Goal: Information Seeking & Learning: Find specific fact

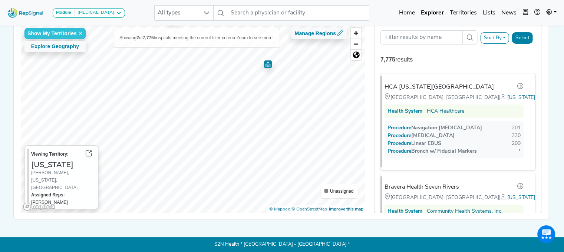
click at [217, 41] on div "Show My Territories Explore Geography Showing 2 of 7,775 hospitals meeting the …" at bounding box center [192, 118] width 345 height 189
click at [162, 136] on img "Map marker" at bounding box center [163, 140] width 8 height 8
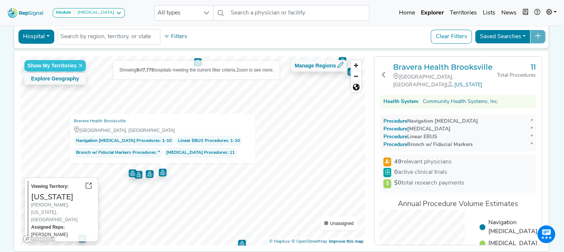
scroll to position [34, 0]
click at [439, 66] on h3 "Bravera Health Brooksville" at bounding box center [445, 66] width 104 height 9
click at [532, 64] on h3 "11" at bounding box center [516, 66] width 39 height 9
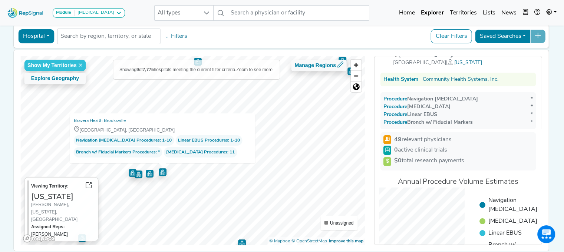
click at [530, 95] on div "*" at bounding box center [531, 99] width 2 height 8
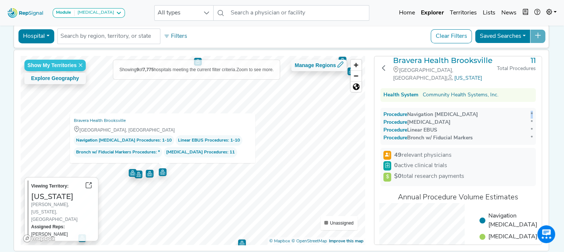
scroll to position [0, 0]
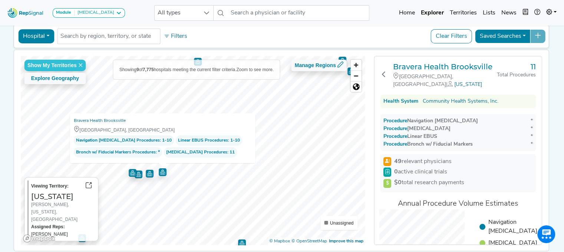
click at [531, 63] on h3 "11" at bounding box center [516, 66] width 39 height 9
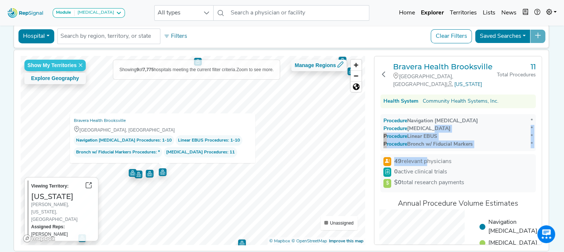
drag, startPoint x: 432, startPoint y: 118, endPoint x: 425, endPoint y: 152, distance: 34.7
click at [425, 152] on div "Bravera Health Brooksville [GEOGRAPHIC_DATA], [GEOGRAPHIC_DATA] | [US_STATE] 11…" at bounding box center [457, 185] width 167 height 258
click at [458, 69] on h3 "Bravera Health Brooksville" at bounding box center [445, 66] width 104 height 9
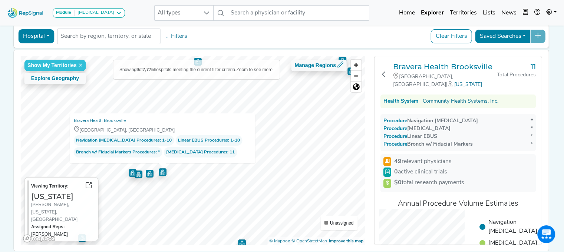
click at [291, 37] on div "Hospital Physician Hospital ASC Office Health System No results found Filters C…" at bounding box center [281, 36] width 529 height 17
click at [355, 78] on span "Zoom out" at bounding box center [356, 76] width 11 height 10
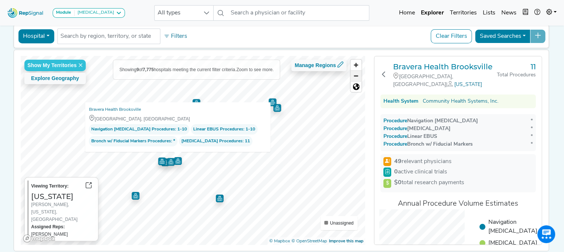
click at [355, 78] on span "Zoom out" at bounding box center [356, 76] width 11 height 10
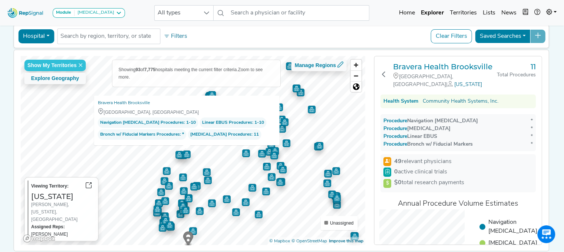
click at [203, 170] on img "Map marker" at bounding box center [207, 172] width 8 height 8
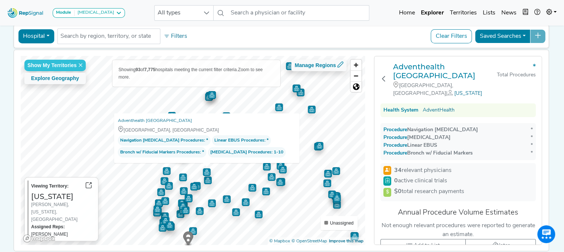
click at [180, 179] on img "Map marker" at bounding box center [183, 177] width 8 height 8
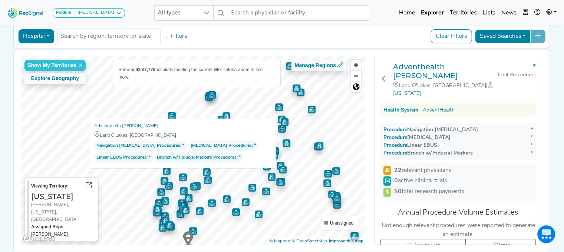
click at [163, 171] on img "Map marker" at bounding box center [167, 171] width 8 height 8
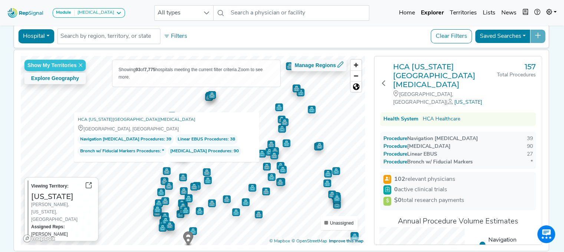
click at [161, 182] on img "Map marker" at bounding box center [164, 181] width 8 height 8
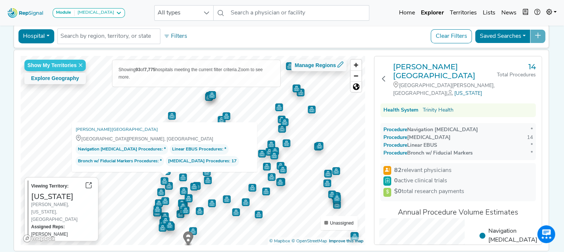
click at [167, 186] on img "Map marker" at bounding box center [169, 186] width 8 height 8
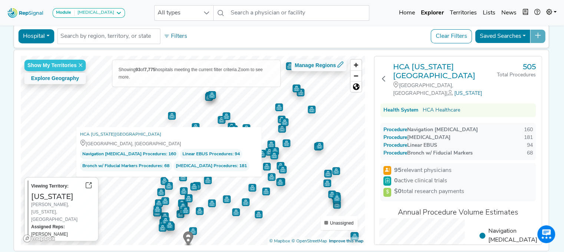
click at [159, 193] on img "Map marker" at bounding box center [161, 192] width 8 height 8
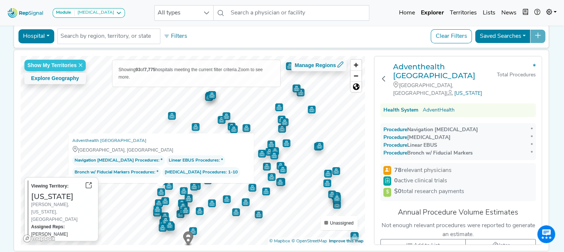
click at [162, 200] on img "Map marker" at bounding box center [165, 201] width 8 height 8
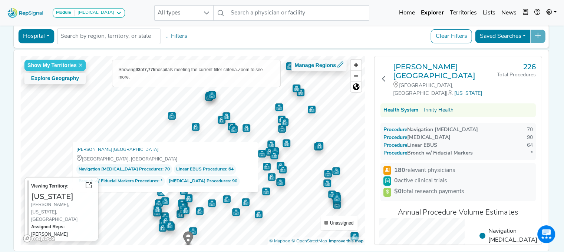
click at [155, 200] on img "Map marker" at bounding box center [159, 203] width 8 height 8
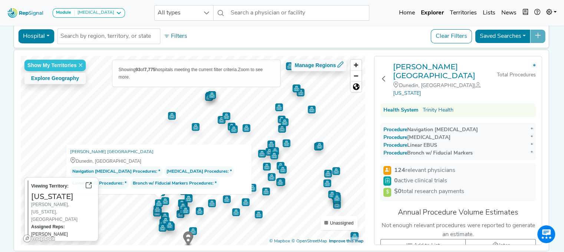
click at [155, 208] on img "Map marker" at bounding box center [157, 209] width 8 height 8
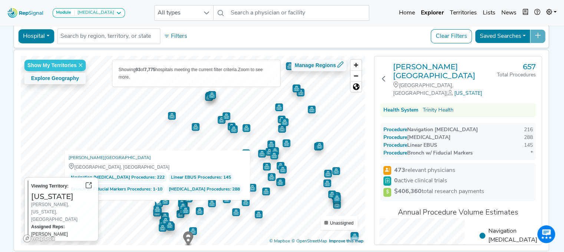
click at [153, 214] on img "Map marker" at bounding box center [157, 213] width 8 height 8
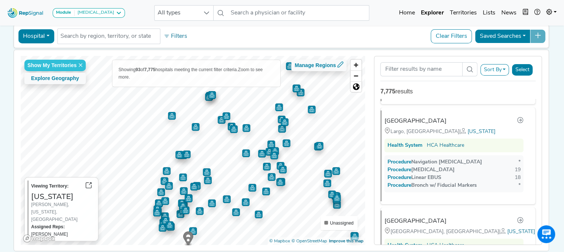
scroll to position [2889, 0]
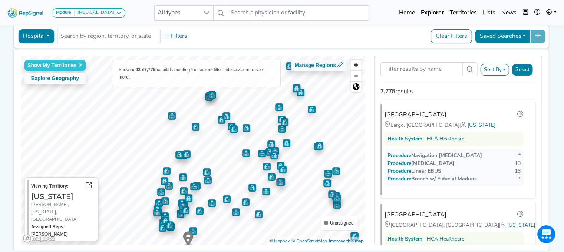
click at [333, 168] on img "Map marker" at bounding box center [336, 171] width 8 height 8
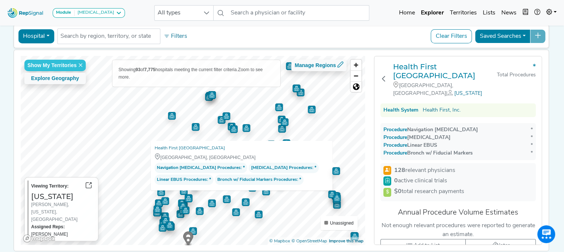
click at [310, 108] on img "Map marker" at bounding box center [312, 110] width 8 height 8
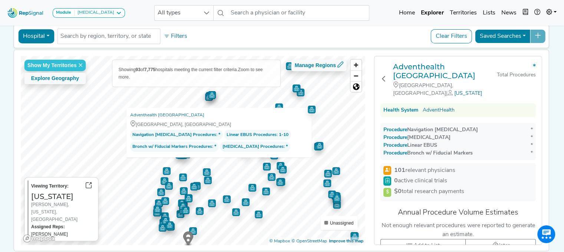
click at [299, 95] on img "Map marker" at bounding box center [300, 93] width 8 height 8
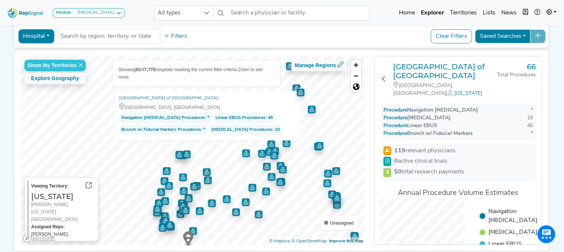
click at [292, 85] on img "Map marker" at bounding box center [296, 89] width 8 height 8
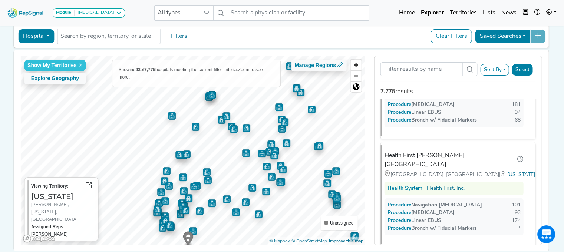
click at [332, 171] on img "Map marker" at bounding box center [336, 170] width 10 height 10
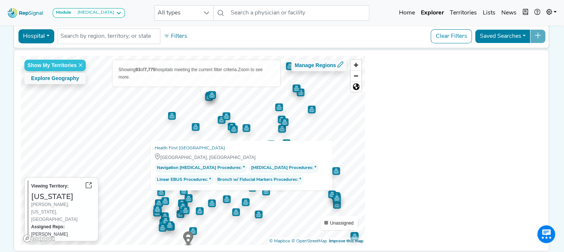
scroll to position [0, 0]
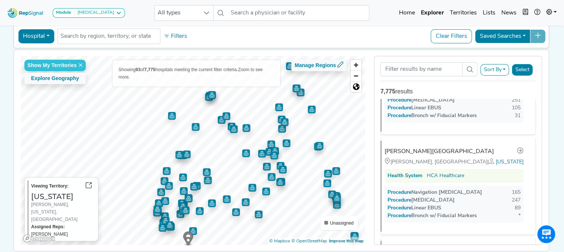
click at [324, 173] on img "Map marker" at bounding box center [328, 174] width 8 height 8
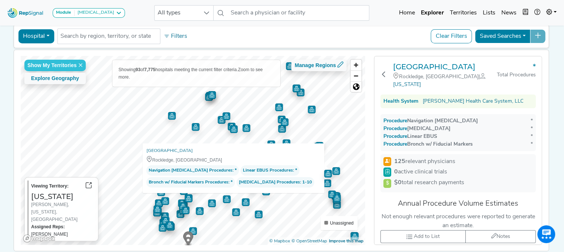
click at [325, 183] on img "Map marker" at bounding box center [327, 183] width 8 height 8
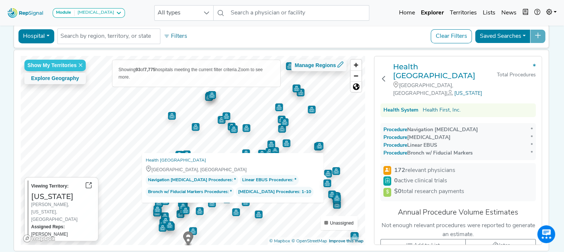
click at [329, 192] on img "Map marker" at bounding box center [332, 194] width 8 height 8
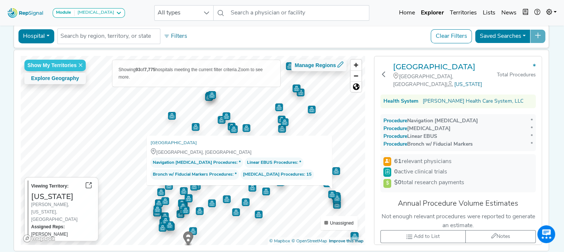
click at [335, 197] on img "Map marker" at bounding box center [337, 198] width 8 height 8
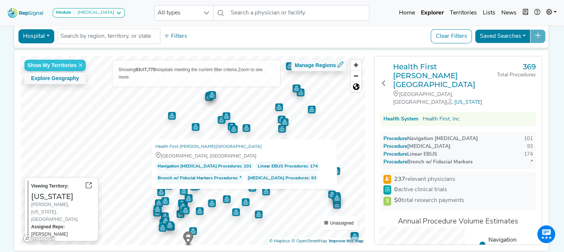
click at [334, 207] on img "Map marker" at bounding box center [337, 205] width 8 height 8
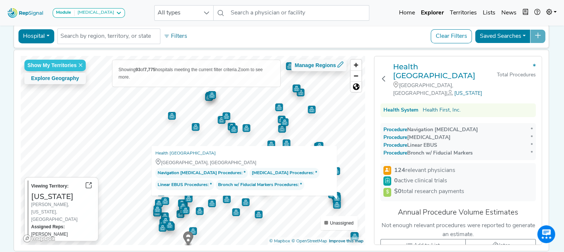
click at [335, 192] on img "Map marker" at bounding box center [336, 196] width 8 height 8
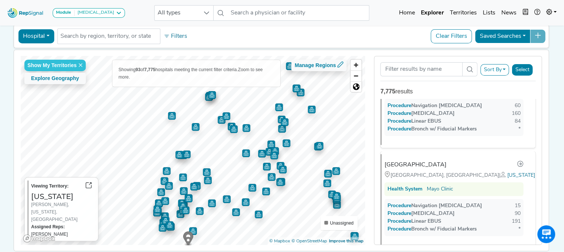
click at [327, 192] on img "Map marker" at bounding box center [331, 192] width 11 height 11
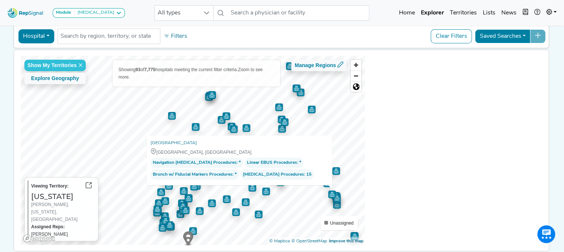
scroll to position [6311, 0]
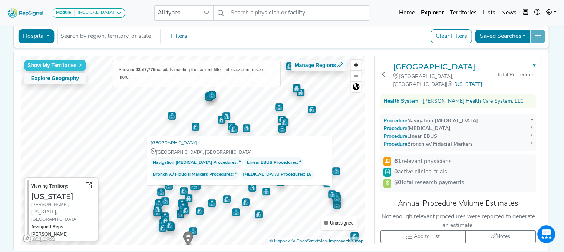
click at [333, 196] on img "Map marker" at bounding box center [331, 192] width 11 height 11
click at [335, 198] on img "Map marker" at bounding box center [336, 196] width 11 height 11
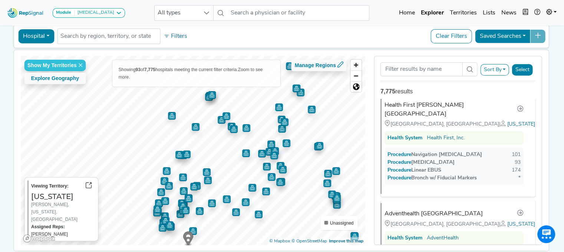
scroll to position [1195, 0]
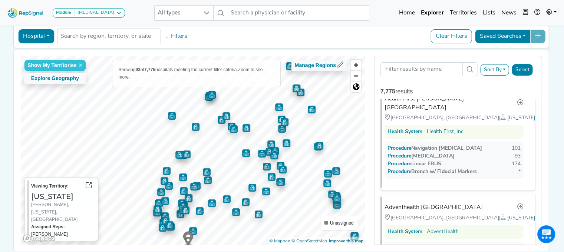
click at [334, 198] on img "Map marker" at bounding box center [337, 198] width 8 height 8
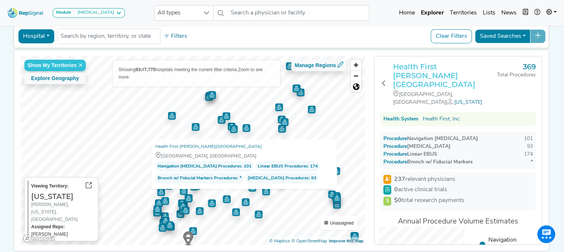
click at [420, 67] on h3 "Health First [PERSON_NAME][GEOGRAPHIC_DATA]" at bounding box center [445, 75] width 104 height 27
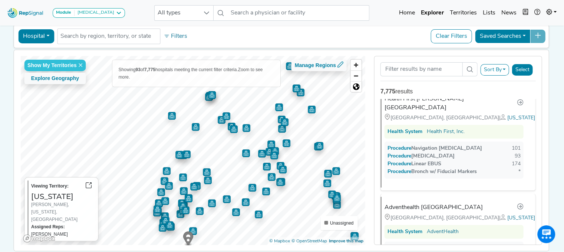
click at [309, 110] on img "Map marker" at bounding box center [311, 109] width 8 height 8
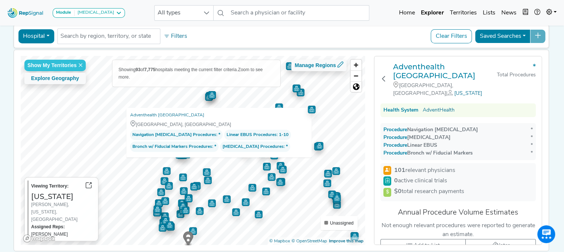
click at [299, 94] on img "Map marker" at bounding box center [300, 93] width 8 height 8
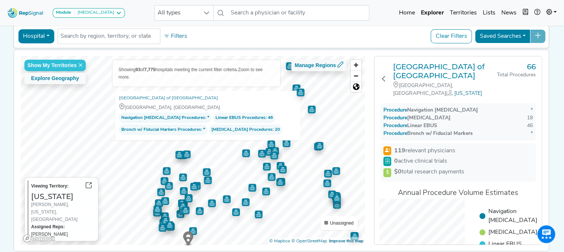
click at [293, 85] on img "Map marker" at bounding box center [296, 89] width 8 height 8
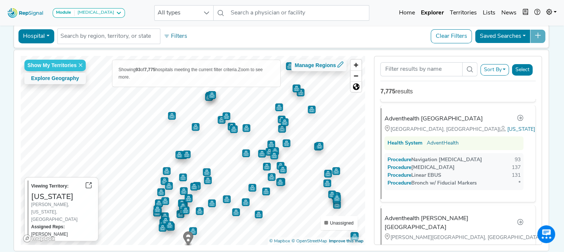
click at [284, 142] on img "Map marker" at bounding box center [286, 143] width 8 height 8
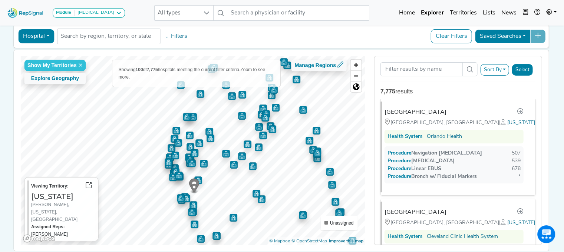
scroll to position [0, 0]
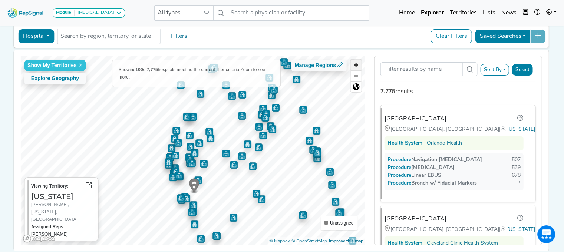
click at [357, 62] on span "Zoom in" at bounding box center [356, 65] width 11 height 11
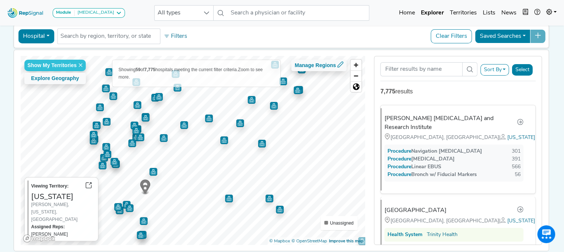
click at [267, 196] on img "Map marker" at bounding box center [269, 199] width 8 height 8
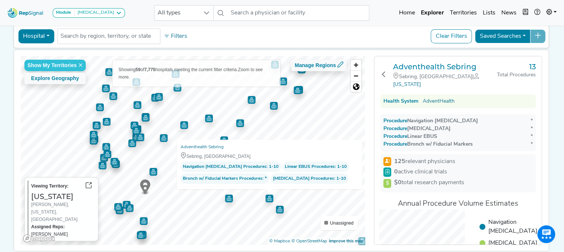
click at [278, 209] on img "Map marker" at bounding box center [280, 210] width 8 height 8
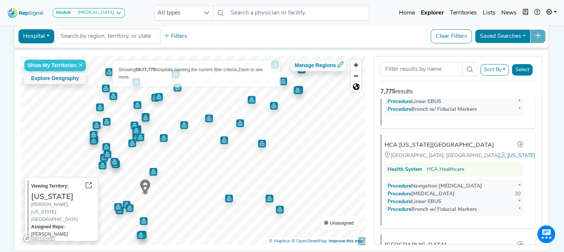
click at [226, 195] on img "Map marker" at bounding box center [229, 199] width 8 height 8
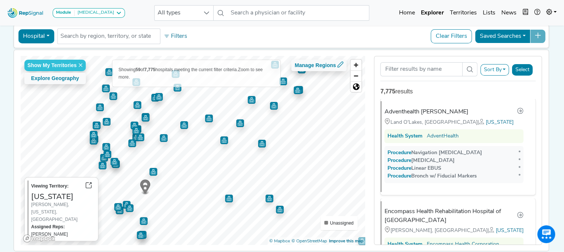
click at [221, 141] on img "Map marker" at bounding box center [224, 140] width 8 height 8
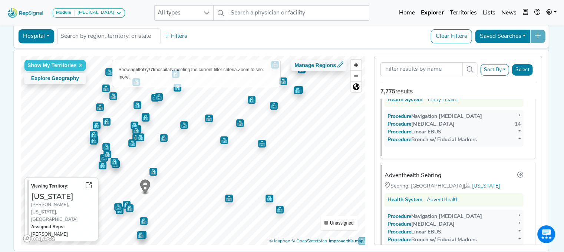
click at [236, 121] on img "Map marker" at bounding box center [240, 123] width 8 height 8
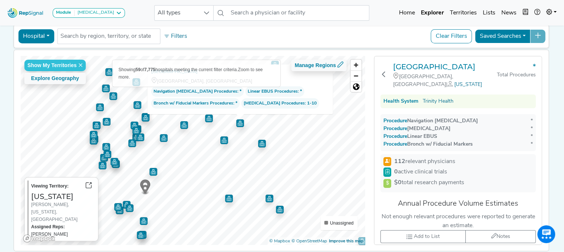
click at [259, 144] on img "Map marker" at bounding box center [262, 144] width 8 height 8
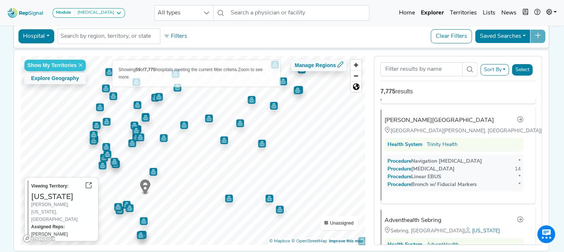
click at [206, 119] on img "Map marker" at bounding box center [209, 119] width 8 height 8
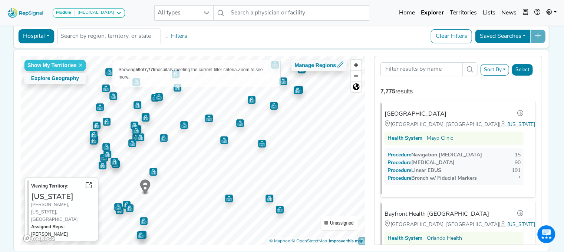
scroll to position [998, 0]
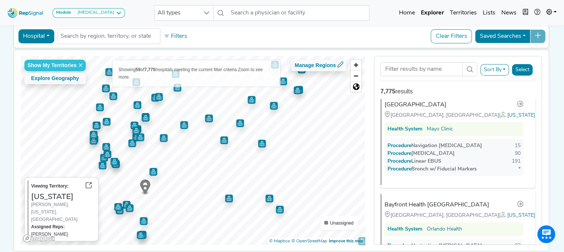
click at [270, 103] on img "Map marker" at bounding box center [274, 106] width 8 height 8
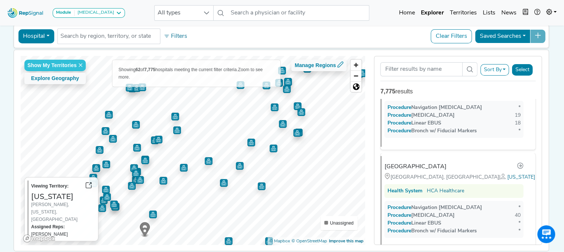
click at [247, 142] on img "Map marker" at bounding box center [251, 143] width 8 height 8
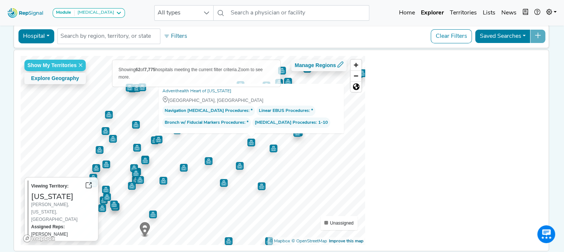
scroll to position [0, 0]
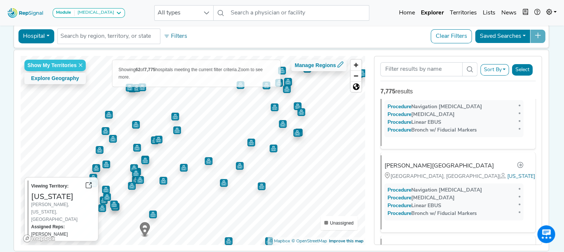
click at [271, 107] on img "Map marker" at bounding box center [275, 107] width 8 height 8
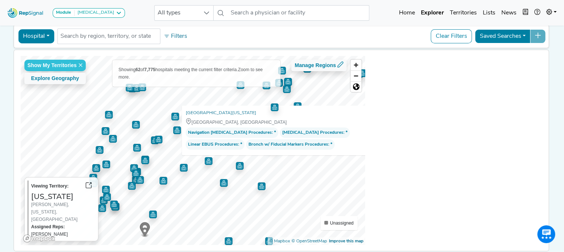
scroll to position [4543, 0]
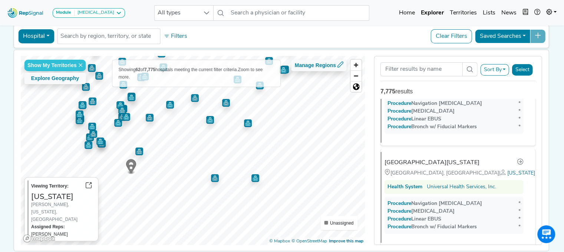
click at [305, 71] on div "Show My Territories Explore Geography Showing 62 of 7,775 hospitals meeting the…" at bounding box center [192, 150] width 345 height 189
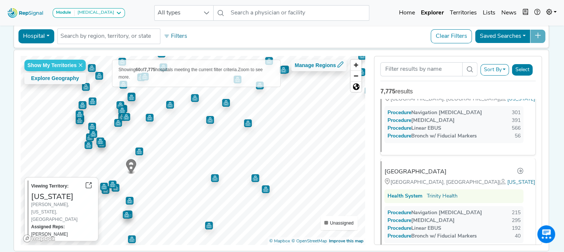
scroll to position [0, 0]
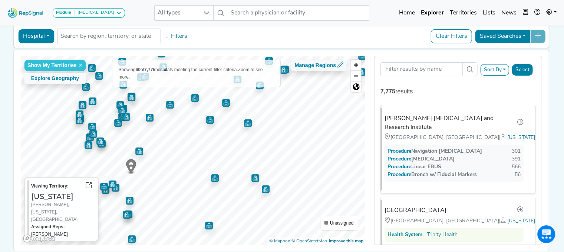
click at [211, 175] on img "Map marker" at bounding box center [214, 176] width 11 height 11
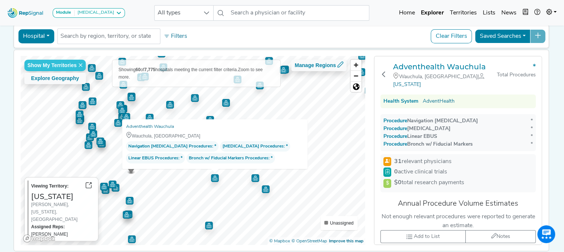
click at [207, 224] on img "Map marker" at bounding box center [209, 226] width 8 height 8
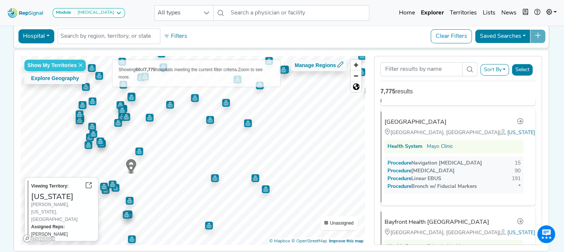
click at [252, 177] on img "Map marker" at bounding box center [255, 177] width 9 height 9
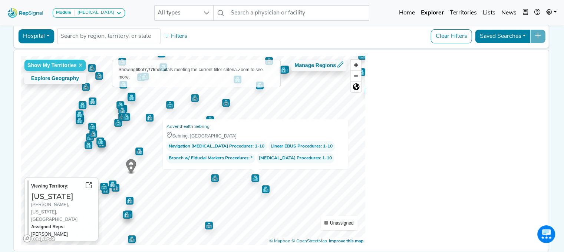
scroll to position [2885, 0]
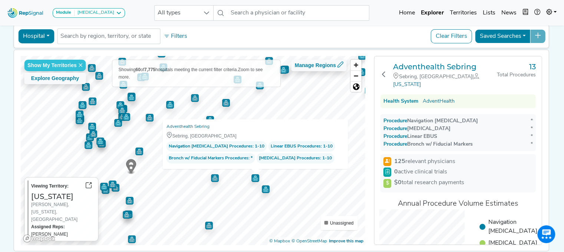
click at [262, 188] on img "Map marker" at bounding box center [266, 189] width 8 height 8
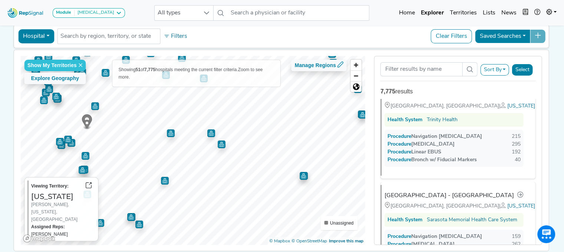
click at [299, 175] on img "Map marker" at bounding box center [303, 176] width 8 height 8
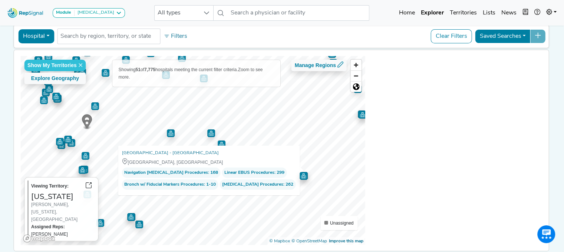
scroll to position [0, 0]
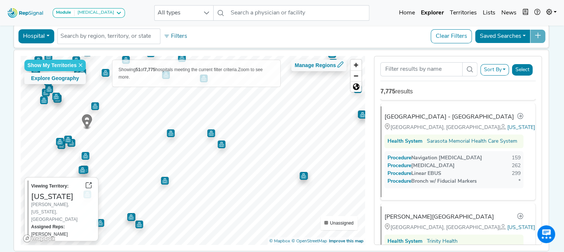
click at [300, 178] on img "Map marker" at bounding box center [303, 174] width 11 height 11
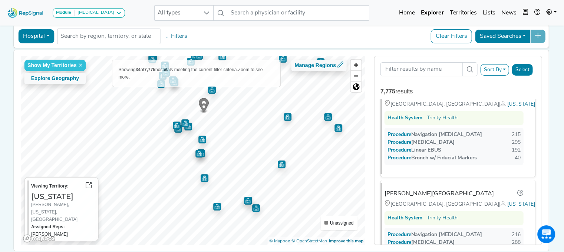
scroll to position [4, 0]
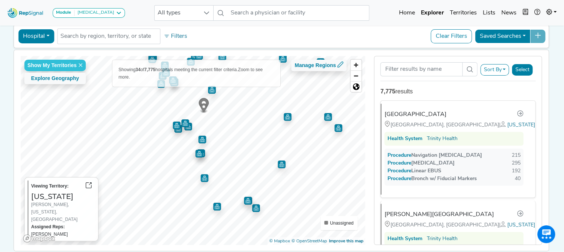
click at [197, 152] on img "Map marker" at bounding box center [199, 154] width 8 height 8
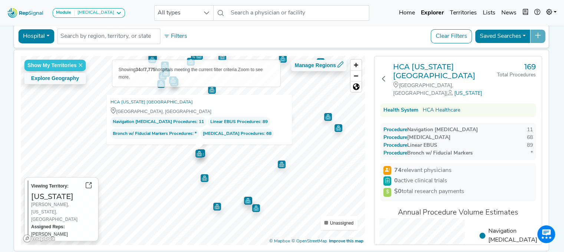
click at [201, 178] on img "Map marker" at bounding box center [205, 178] width 8 height 8
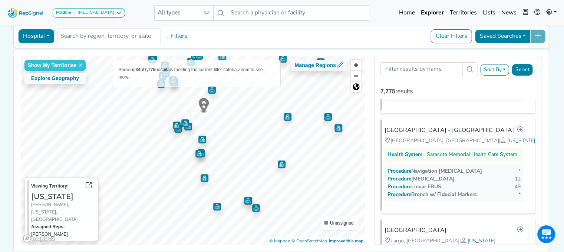
click at [202, 180] on img "Map marker" at bounding box center [205, 178] width 8 height 8
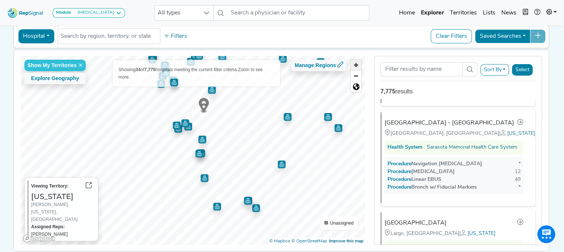
scroll to position [892, 0]
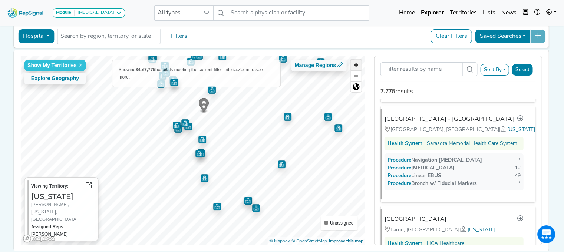
click at [355, 62] on span "Zoom in" at bounding box center [356, 65] width 11 height 11
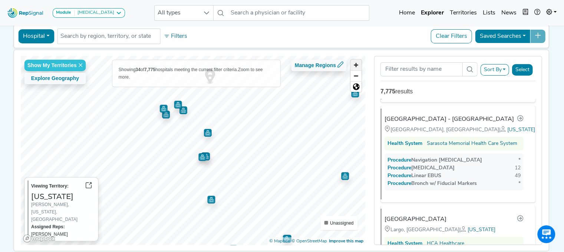
click at [355, 62] on span "Zoom in" at bounding box center [356, 65] width 11 height 11
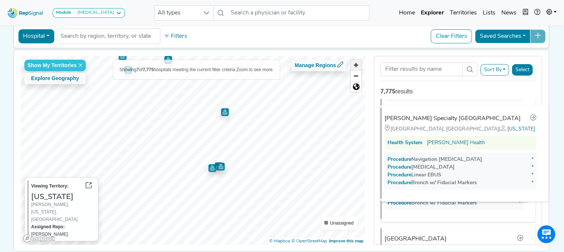
scroll to position [0, 0]
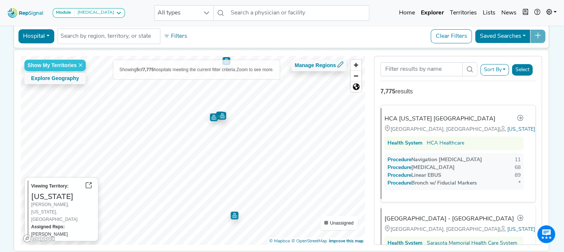
click at [209, 116] on img "Map marker" at bounding box center [213, 117] width 9 height 9
click at [221, 116] on img "Map marker" at bounding box center [222, 116] width 8 height 8
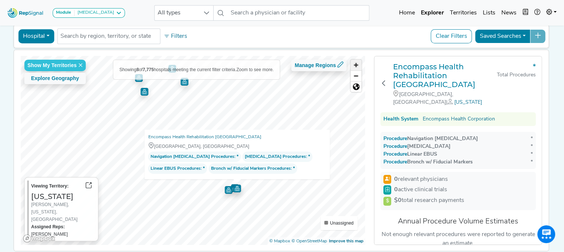
click at [359, 65] on span "Zoom in" at bounding box center [356, 65] width 11 height 11
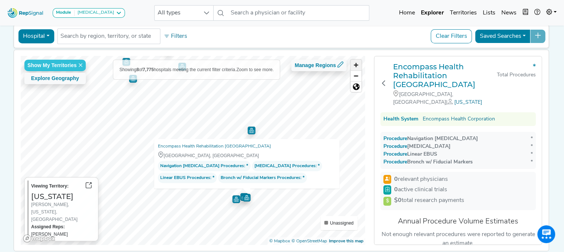
click at [359, 65] on span "Zoom in" at bounding box center [356, 65] width 11 height 11
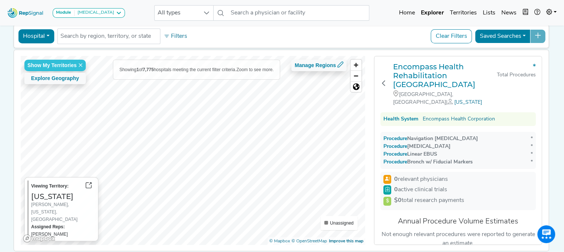
click at [201, 0] on html "Module [MEDICAL_DATA] [MEDICAL_DATA] Disposable Bronchoscope SBRT SPE TTNA [MED…" at bounding box center [282, 125] width 564 height 318
click at [355, 78] on span "Zoom out" at bounding box center [356, 76] width 11 height 10
click at [357, 66] on span "Zoom in" at bounding box center [356, 65] width 11 height 11
click at [244, 140] on img "Map marker" at bounding box center [248, 141] width 8 height 8
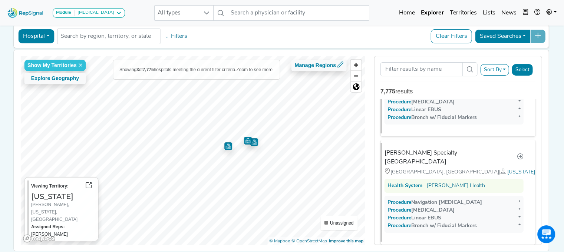
scroll to position [176, 0]
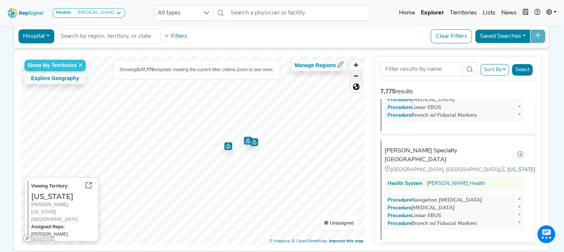
click at [357, 74] on span "Zoom out" at bounding box center [356, 76] width 11 height 10
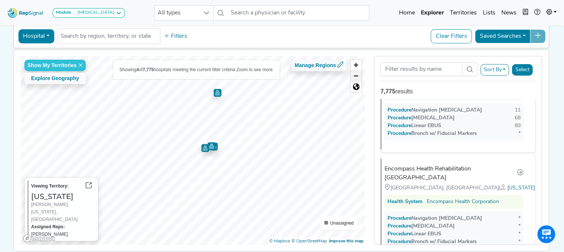
scroll to position [9, 0]
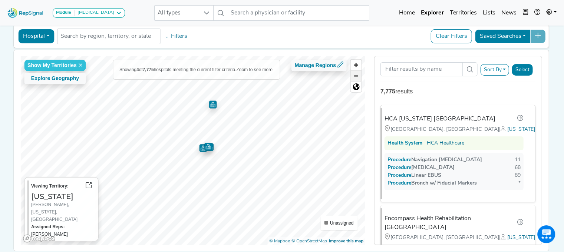
click at [357, 74] on span "Zoom out" at bounding box center [356, 76] width 11 height 10
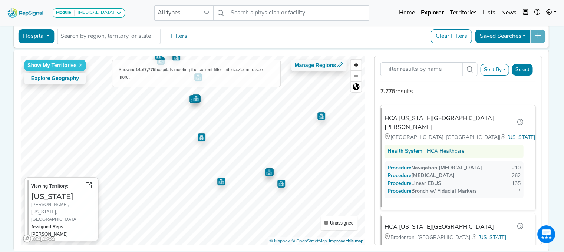
click at [219, 180] on img "Map marker" at bounding box center [221, 182] width 8 height 8
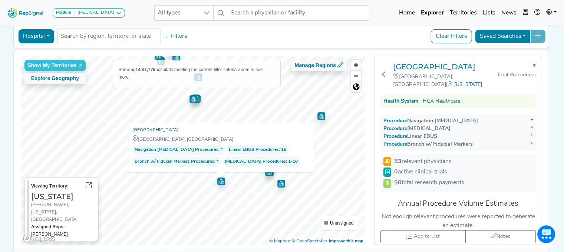
click at [277, 183] on img "Map marker" at bounding box center [281, 184] width 8 height 8
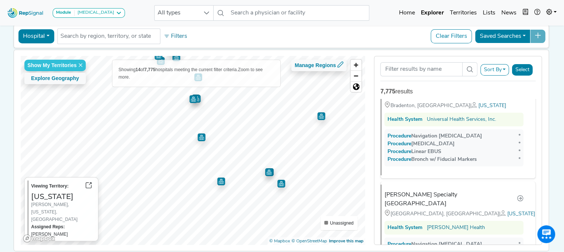
click at [266, 172] on img "Map marker" at bounding box center [269, 172] width 8 height 8
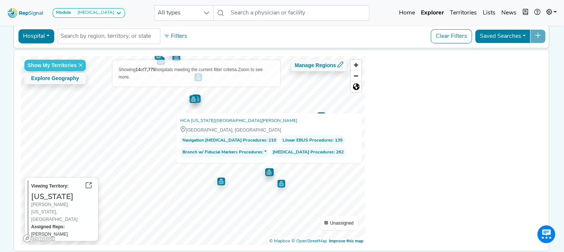
scroll to position [1221, 0]
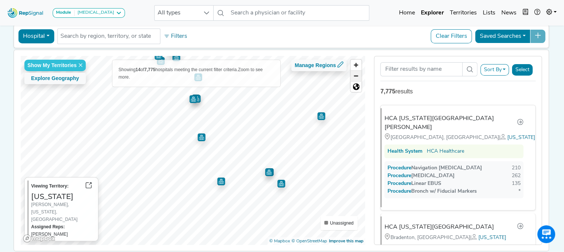
click at [359, 74] on span "Zoom out" at bounding box center [356, 76] width 11 height 10
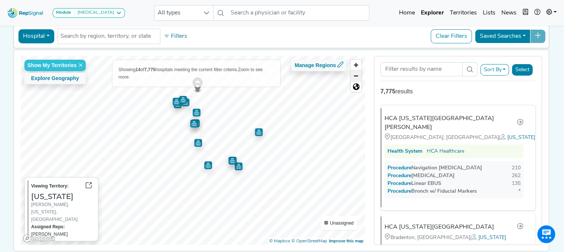
click at [359, 74] on span "Zoom out" at bounding box center [356, 76] width 11 height 10
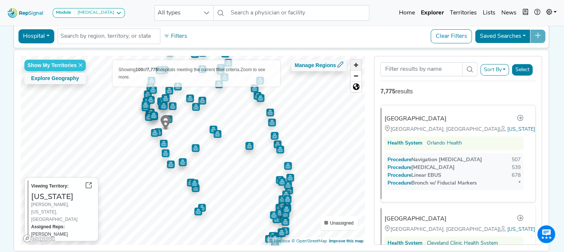
click at [355, 60] on span "Zoom in" at bounding box center [356, 65] width 11 height 11
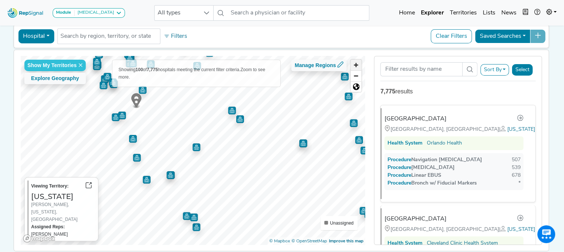
click at [355, 60] on span "Zoom in" at bounding box center [356, 65] width 11 height 11
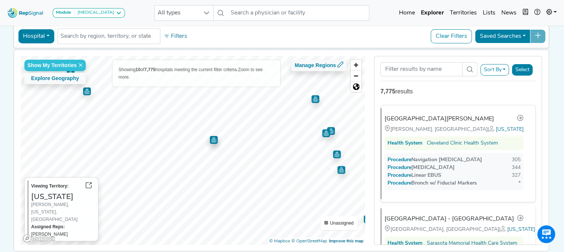
click at [212, 141] on img "Map marker" at bounding box center [214, 140] width 8 height 8
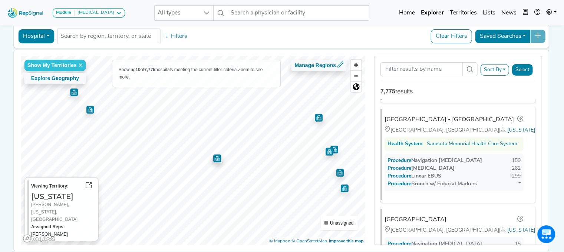
drag, startPoint x: 212, startPoint y: 142, endPoint x: 215, endPoint y: 158, distance: 16.6
click at [215, 160] on img "Map marker" at bounding box center [217, 158] width 8 height 8
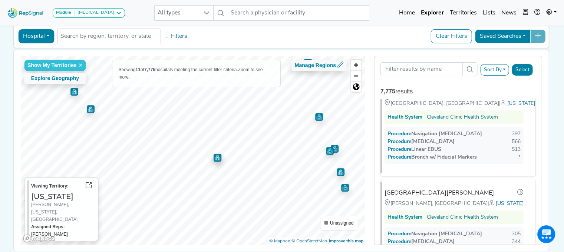
scroll to position [0, 0]
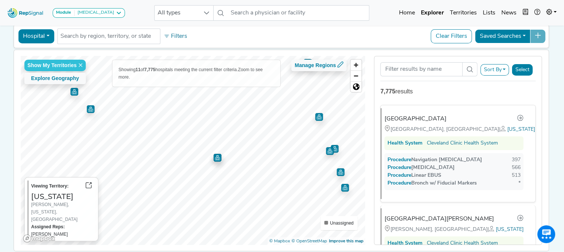
click at [214, 157] on img "Map marker" at bounding box center [217, 158] width 8 height 8
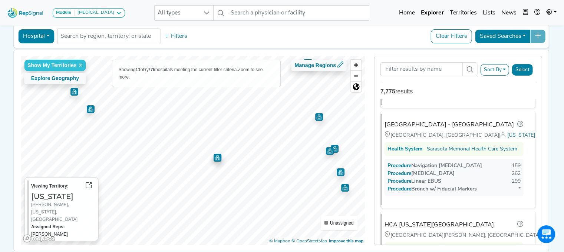
scroll to position [203, 0]
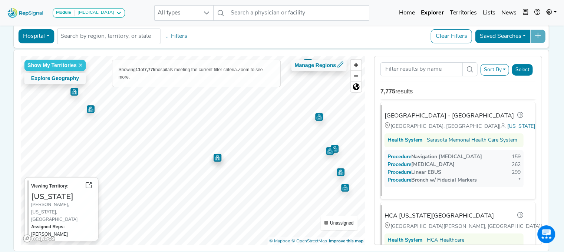
click at [213, 156] on img "Map marker" at bounding box center [217, 155] width 11 height 11
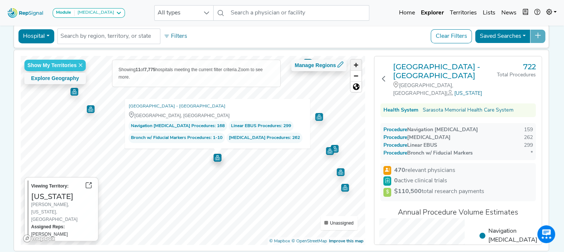
click at [357, 63] on span "Zoom in" at bounding box center [356, 65] width 11 height 11
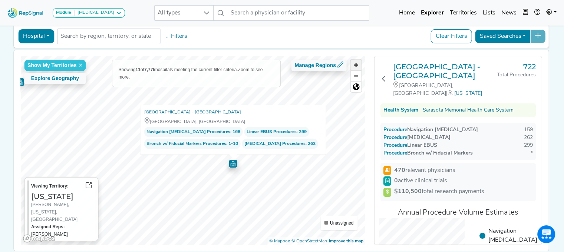
click at [357, 63] on span "Zoom in" at bounding box center [356, 65] width 11 height 11
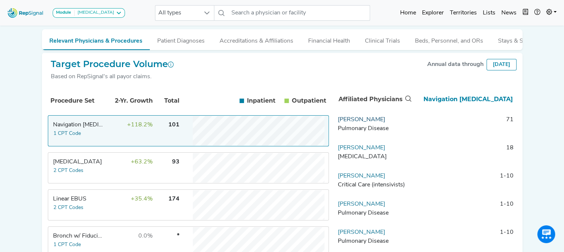
click at [355, 123] on link "Rodel Banal" at bounding box center [361, 120] width 47 height 6
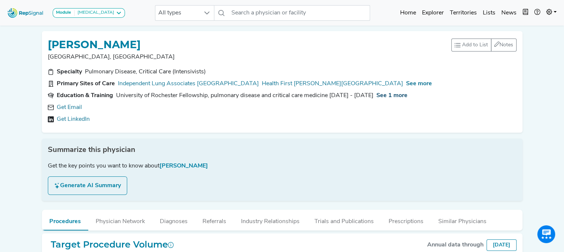
click at [380, 94] on span "See 1 more" at bounding box center [391, 96] width 31 height 6
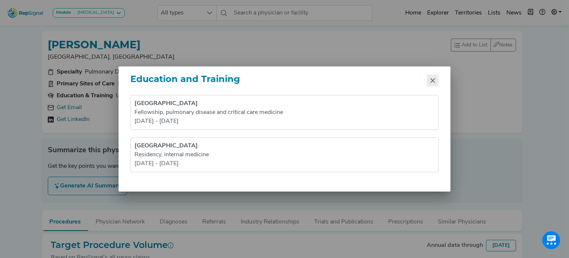
click at [433, 82] on icon "Close" at bounding box center [433, 80] width 6 height 6
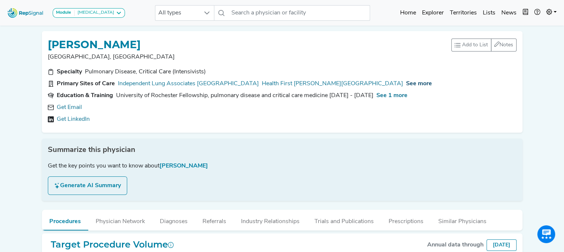
click at [406, 83] on span "See more" at bounding box center [419, 84] width 26 height 6
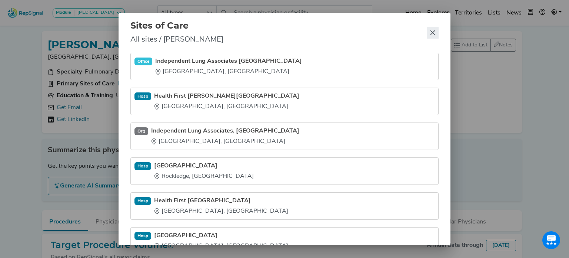
click at [430, 29] on button "Close" at bounding box center [433, 33] width 12 height 12
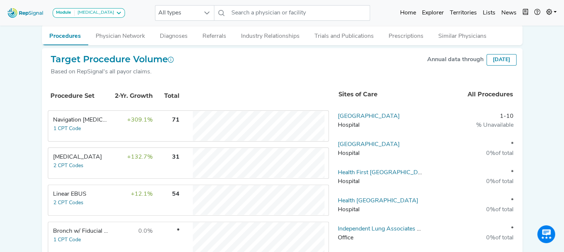
scroll to position [26, 0]
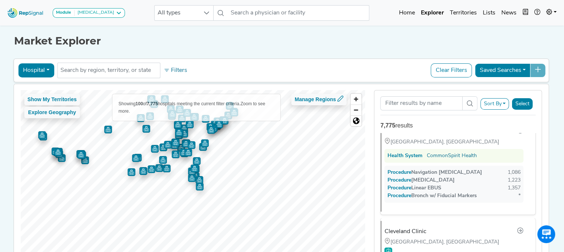
scroll to position [20, 0]
click at [375, 170] on div "[GEOGRAPHIC_DATA], [GEOGRAPHIC_DATA] Health System CommonSpirit Health Procedur…" at bounding box center [457, 206] width 167 height 146
drag, startPoint x: 369, startPoint y: 172, endPoint x: 369, endPoint y: 165, distance: 7.0
click at [369, 165] on div "Show My Territories Explore Geography Showing 100 of 7,775 hospitals meeting th…" at bounding box center [193, 184] width 354 height 189
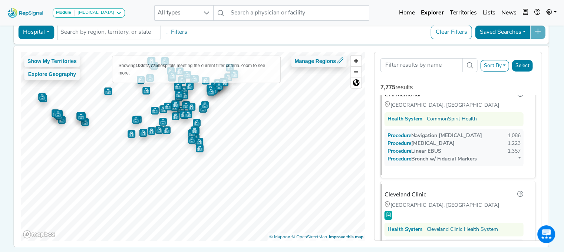
scroll to position [38, 0]
click at [357, 60] on span "Zoom in" at bounding box center [356, 61] width 11 height 11
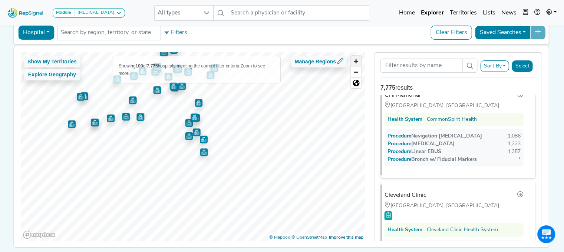
click at [357, 60] on span "Zoom in" at bounding box center [356, 61] width 11 height 11
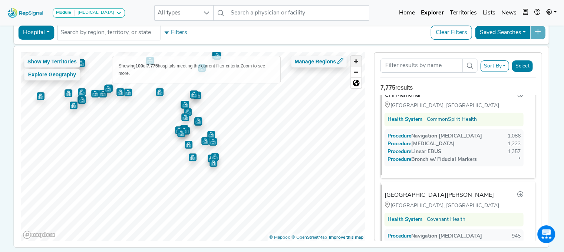
scroll to position [0, 0]
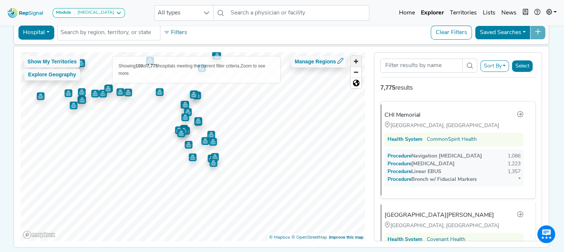
click at [357, 60] on span "Zoom in" at bounding box center [356, 61] width 11 height 11
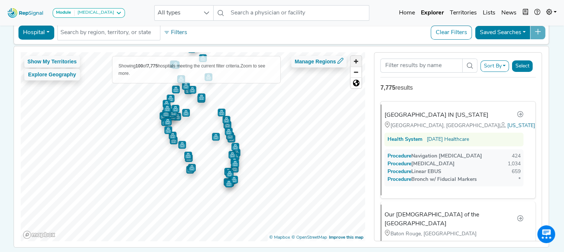
click at [357, 60] on span "Zoom in" at bounding box center [356, 61] width 11 height 11
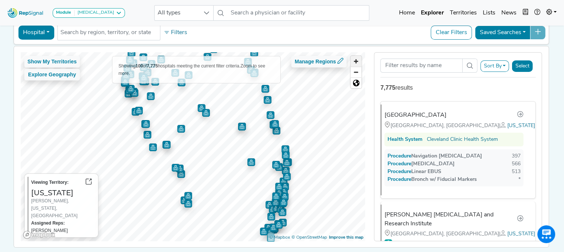
click at [357, 60] on span "Zoom in" at bounding box center [356, 61] width 11 height 11
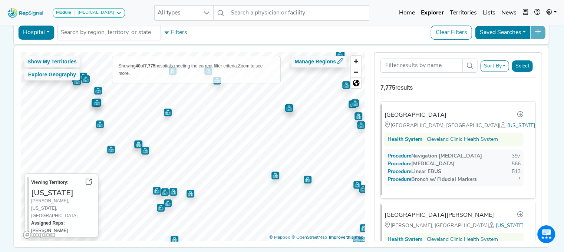
click at [286, 105] on img "Map marker" at bounding box center [289, 108] width 8 height 8
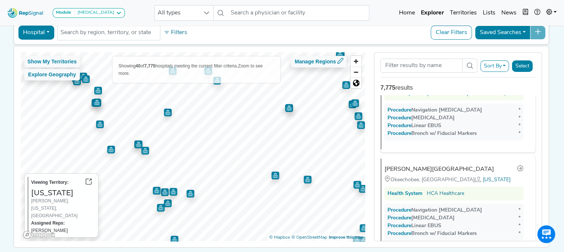
click at [98, 125] on img "Map marker" at bounding box center [100, 124] width 8 height 8
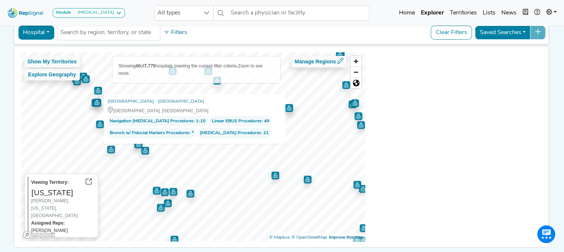
scroll to position [1795, 0]
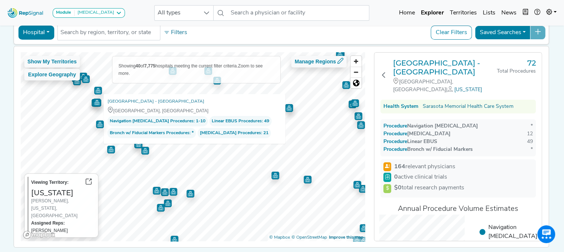
click at [93, 102] on img "Map marker" at bounding box center [97, 103] width 8 height 8
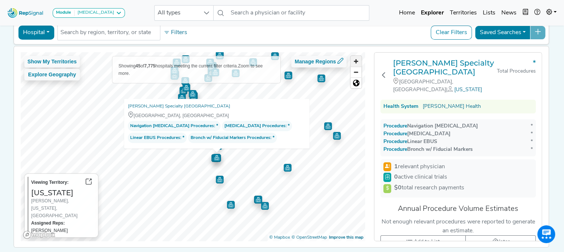
click at [359, 59] on span "Zoom in" at bounding box center [356, 61] width 11 height 11
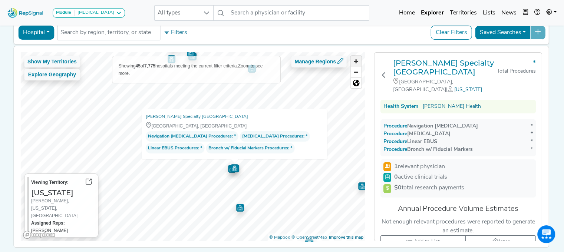
click at [359, 59] on span "Zoom in" at bounding box center [356, 61] width 11 height 11
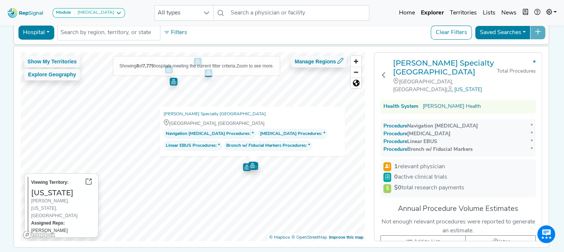
click at [291, 152] on div "Show My Territories Explore Geography Showing 8 of 7,775 hospitals meeting the …" at bounding box center [192, 146] width 345 height 189
click at [243, 164] on img "Map marker" at bounding box center [247, 167] width 8 height 8
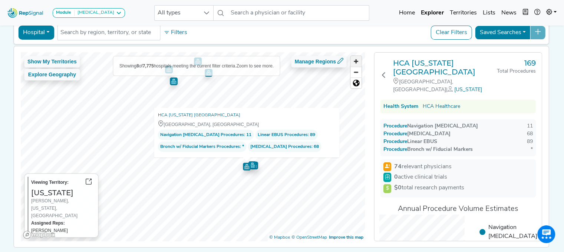
click at [357, 62] on span "Zoom in" at bounding box center [356, 61] width 11 height 11
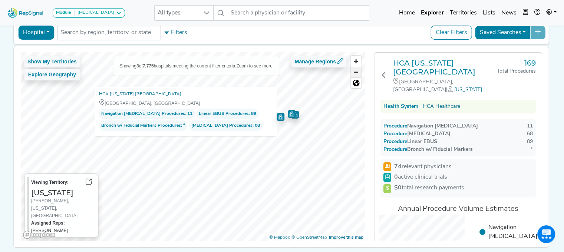
click at [358, 72] on span "Zoom out" at bounding box center [356, 72] width 11 height 10
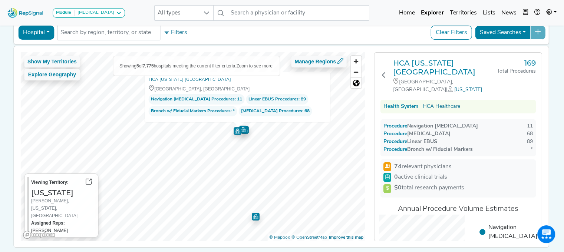
click at [252, 218] on img "Map marker" at bounding box center [256, 217] width 8 height 8
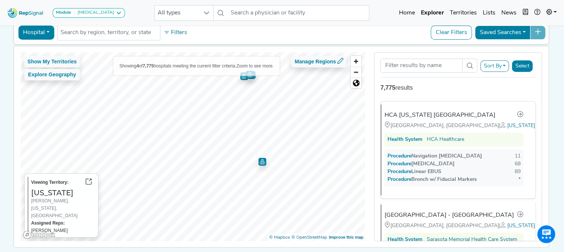
scroll to position [102, 0]
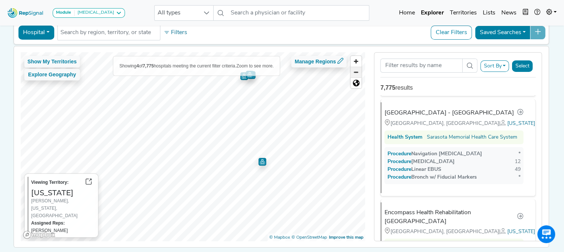
click at [357, 73] on span "Zoom out" at bounding box center [356, 72] width 11 height 10
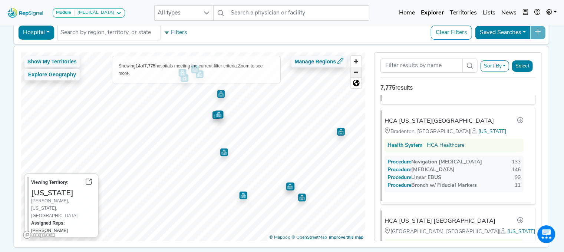
scroll to position [0, 0]
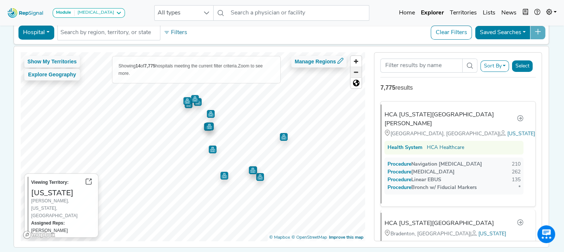
click at [357, 73] on span "Zoom out" at bounding box center [356, 72] width 11 height 10
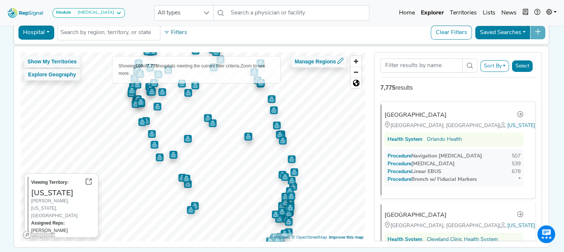
click at [244, 136] on img "Map marker" at bounding box center [248, 137] width 8 height 8
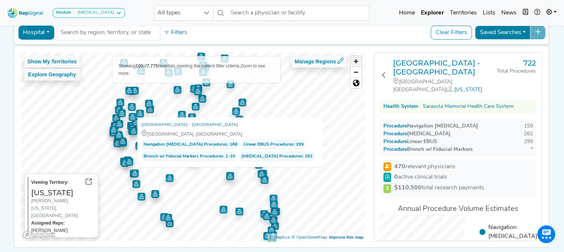
click at [359, 62] on span "Zoom in" at bounding box center [356, 61] width 11 height 11
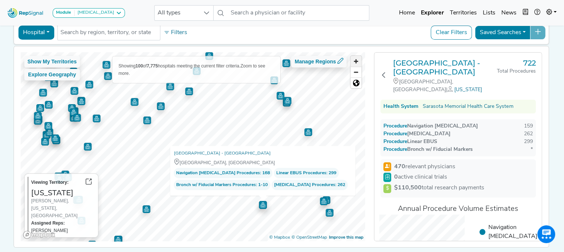
click at [359, 62] on span "Zoom in" at bounding box center [356, 61] width 11 height 11
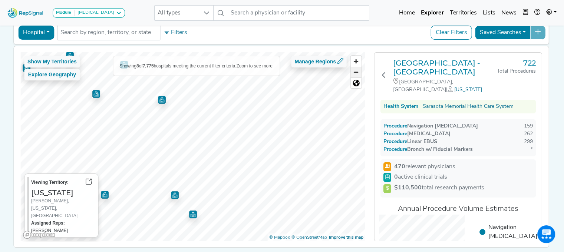
click at [358, 71] on span "Zoom out" at bounding box center [356, 72] width 11 height 10
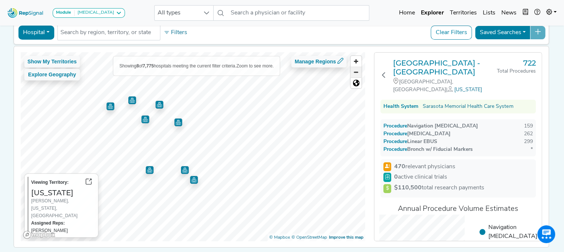
click at [358, 71] on span "Zoom out" at bounding box center [356, 72] width 11 height 10
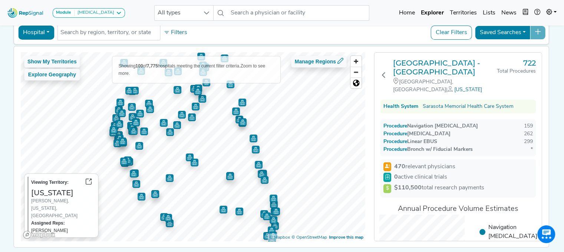
click at [226, 173] on img "Map marker" at bounding box center [230, 176] width 8 height 8
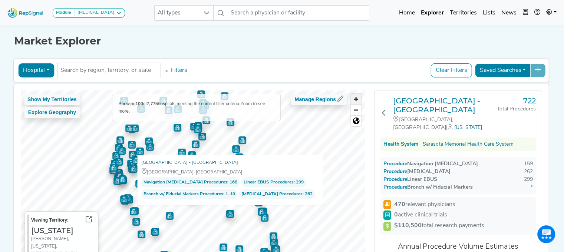
click at [357, 99] on span "Zoom in" at bounding box center [356, 99] width 11 height 11
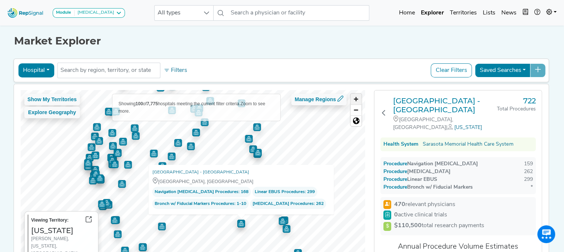
click at [357, 99] on span "Zoom in" at bounding box center [356, 99] width 11 height 11
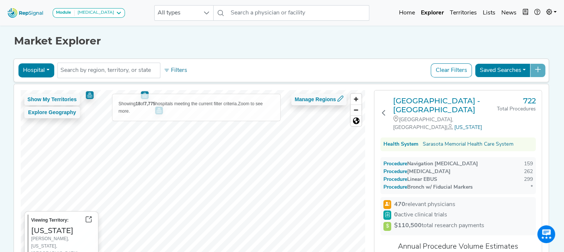
click at [305, 81] on div "Hospital Physician Hospital ASC Office Health System No results found Filters C…" at bounding box center [281, 171] width 536 height 228
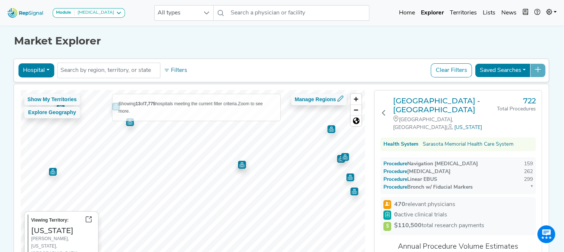
click at [238, 165] on img "Map marker" at bounding box center [242, 164] width 9 height 9
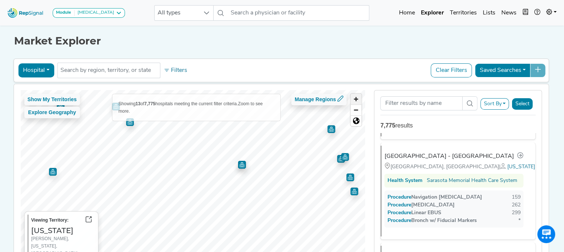
click at [357, 97] on span "Zoom in" at bounding box center [356, 99] width 11 height 11
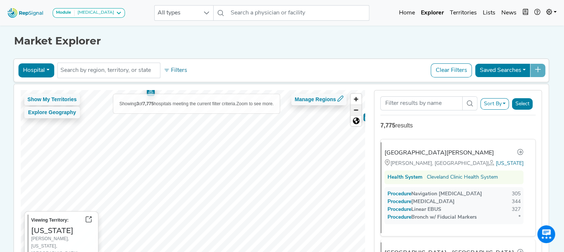
click at [356, 109] on span "Zoom out" at bounding box center [356, 110] width 11 height 10
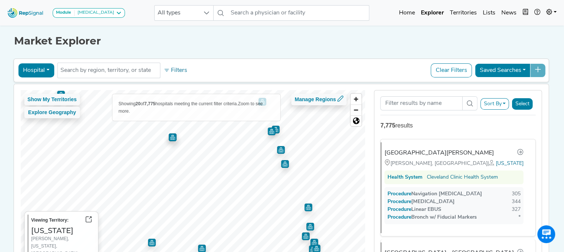
click at [277, 148] on img "Map marker" at bounding box center [281, 150] width 8 height 8
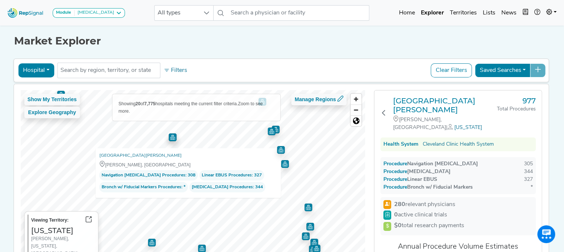
click at [285, 166] on img "Map marker" at bounding box center [285, 164] width 8 height 8
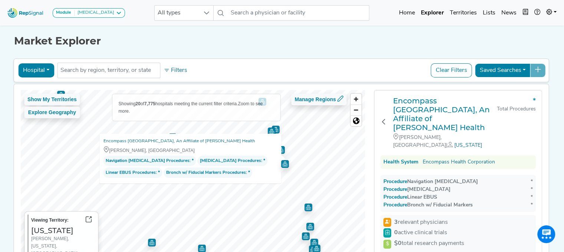
click at [279, 150] on img "Map marker" at bounding box center [280, 150] width 8 height 8
